Goal: Task Accomplishment & Management: Use online tool/utility

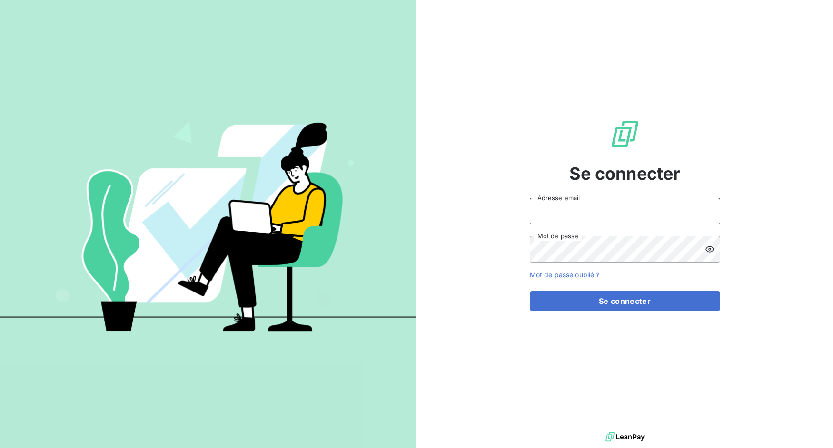
click at [579, 209] on input "Adresse email" at bounding box center [625, 211] width 190 height 27
drag, startPoint x: 566, startPoint y: 214, endPoint x: 611, endPoint y: 210, distance: 45.8
click at [611, 210] on input "admin@3dcelo" at bounding box center [625, 211] width 190 height 27
type input "admin@a13"
click at [530, 291] on button "Se connecter" at bounding box center [625, 301] width 190 height 20
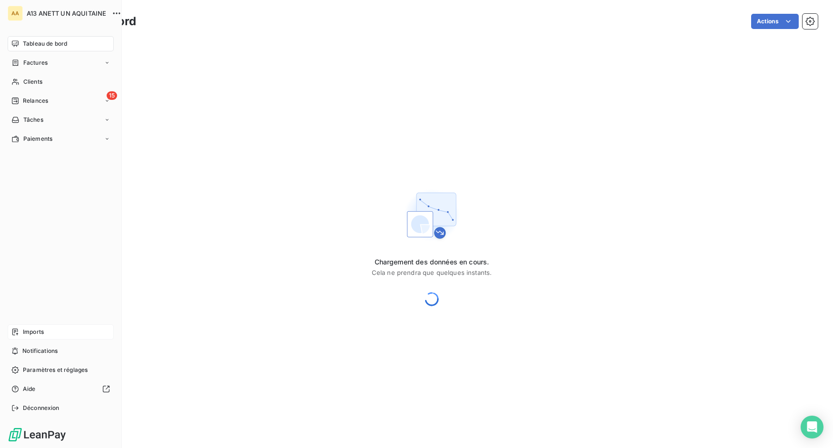
click at [19, 335] on div "Imports" at bounding box center [61, 332] width 106 height 15
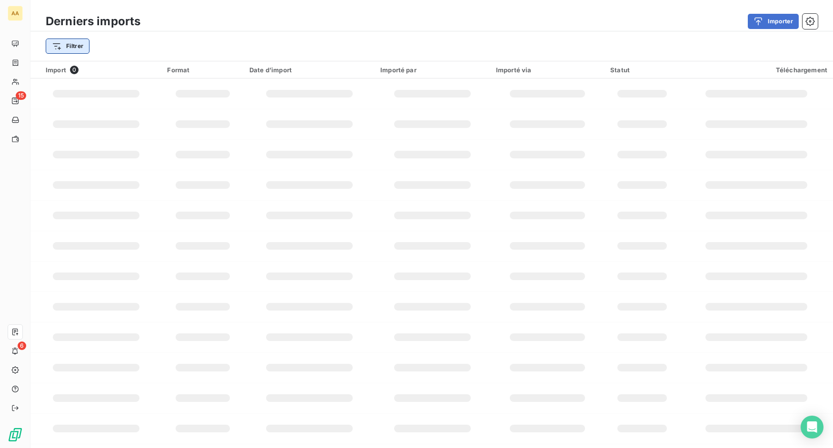
click at [77, 55] on div "Filtrer" at bounding box center [432, 46] width 772 height 18
click at [76, 51] on html "AA 15 6 Derniers imports Importer Filtrer Rechercher et sélectionner Type d’imp…" at bounding box center [416, 224] width 833 height 448
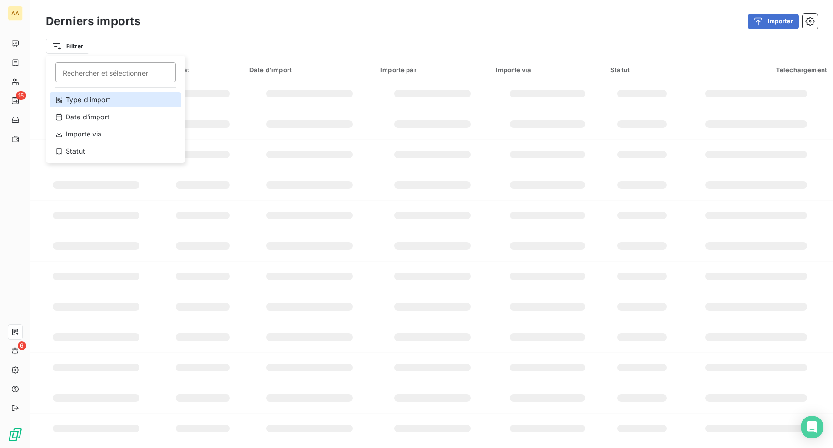
click at [95, 105] on div "Type d’import" at bounding box center [115, 99] width 132 height 15
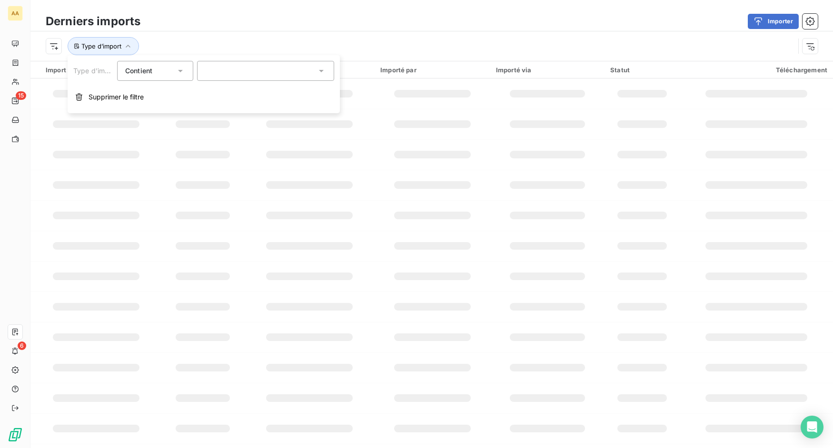
click at [220, 70] on div at bounding box center [265, 71] width 137 height 20
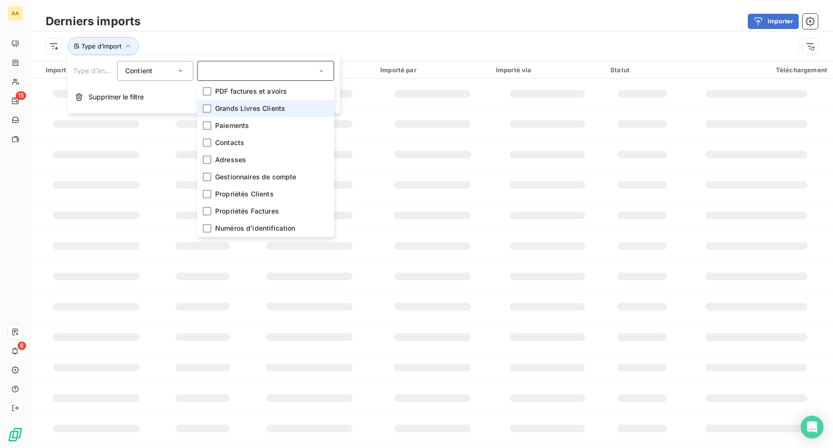
click at [227, 115] on li "Grands Livres Clients" at bounding box center [265, 108] width 137 height 17
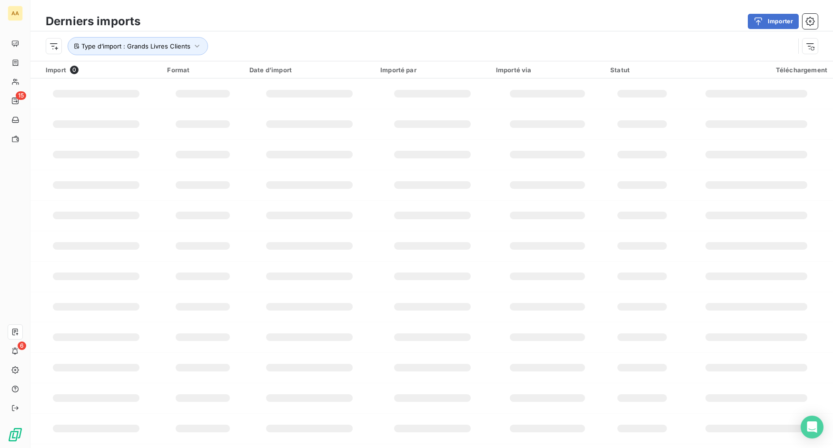
click at [342, 44] on div "Type d’import : Grands Livres Clients" at bounding box center [420, 46] width 748 height 18
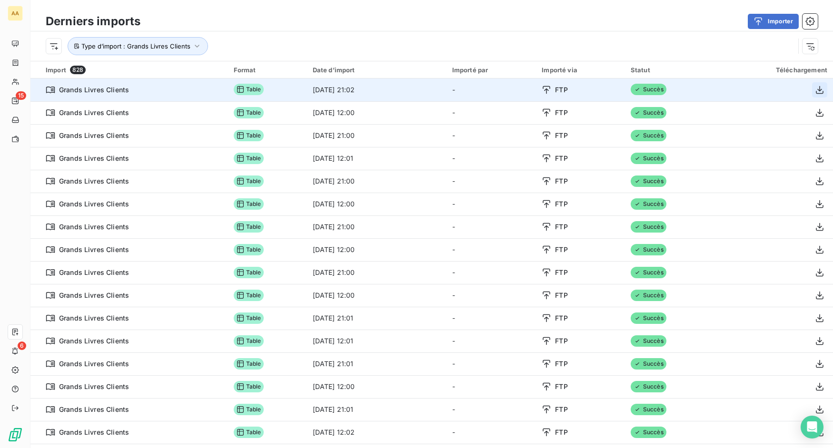
click at [816, 91] on icon "button" at bounding box center [820, 90] width 8 height 8
click at [816, 90] on icon "button" at bounding box center [820, 90] width 8 height 8
